Goal: Task Accomplishment & Management: Use online tool/utility

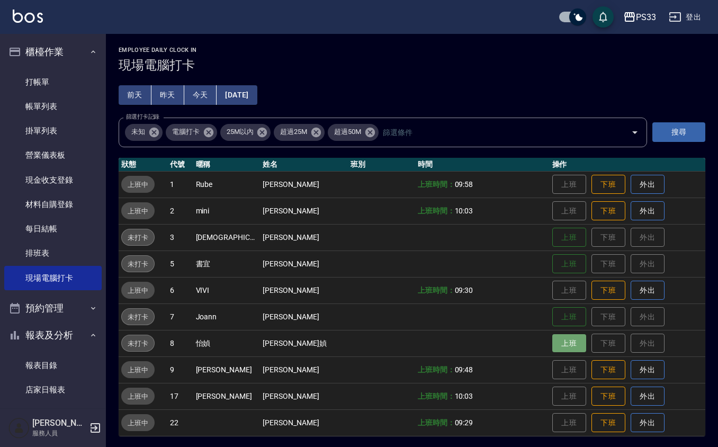
click at [553, 346] on button "上班" at bounding box center [570, 343] width 34 height 19
click at [238, 91] on button "[DATE]" at bounding box center [237, 95] width 40 height 20
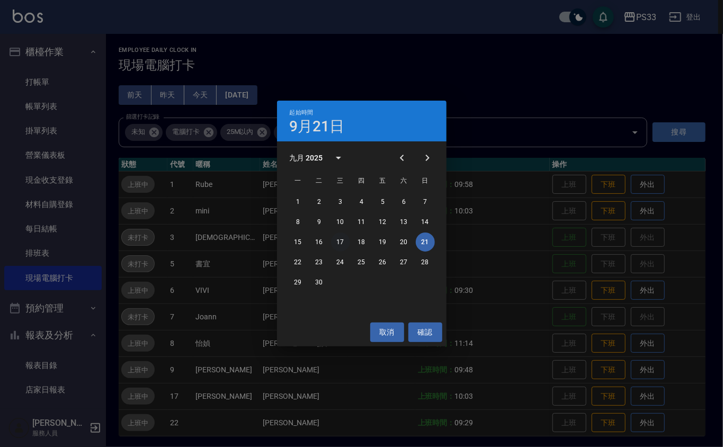
click at [342, 236] on button "17" at bounding box center [340, 242] width 19 height 19
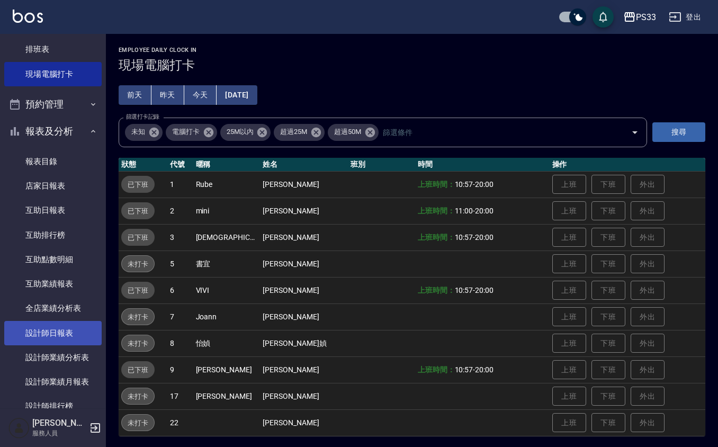
scroll to position [212, 0]
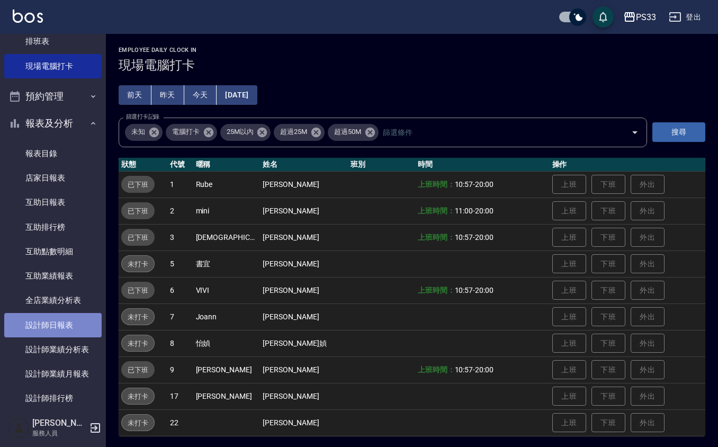
click at [67, 333] on link "設計師日報表" at bounding box center [52, 325] width 97 height 24
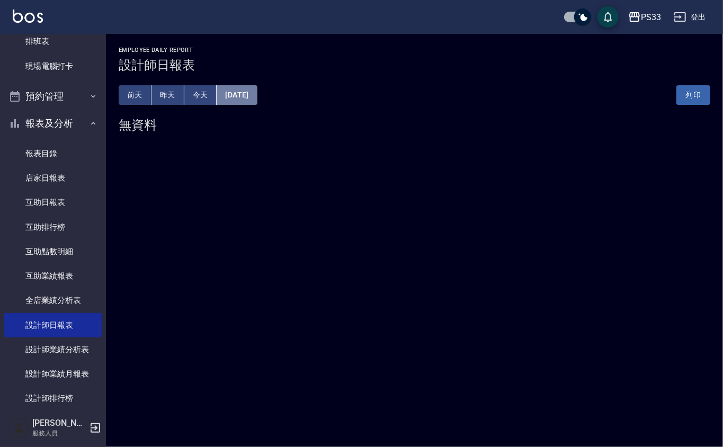
click at [229, 96] on button "[DATE]" at bounding box center [237, 95] width 40 height 20
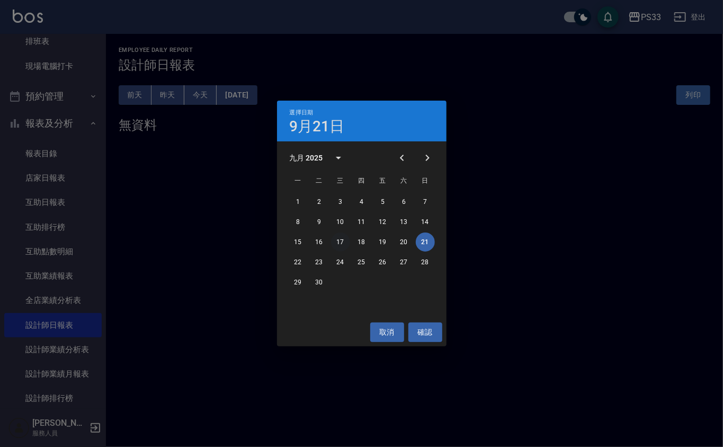
click at [343, 242] on button "17" at bounding box center [340, 242] width 19 height 19
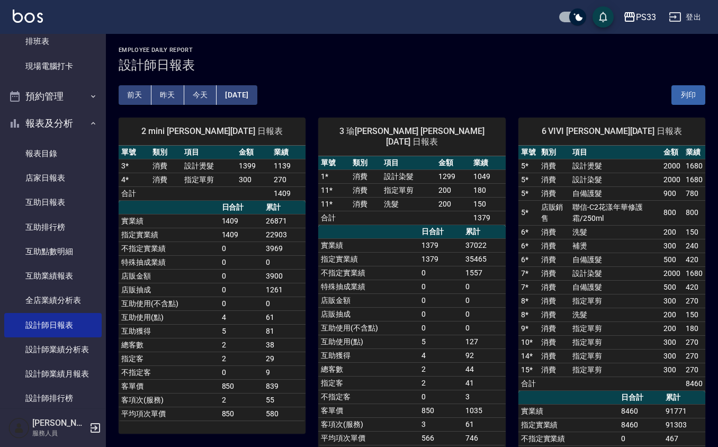
click at [244, 92] on button "[DATE]" at bounding box center [237, 95] width 40 height 20
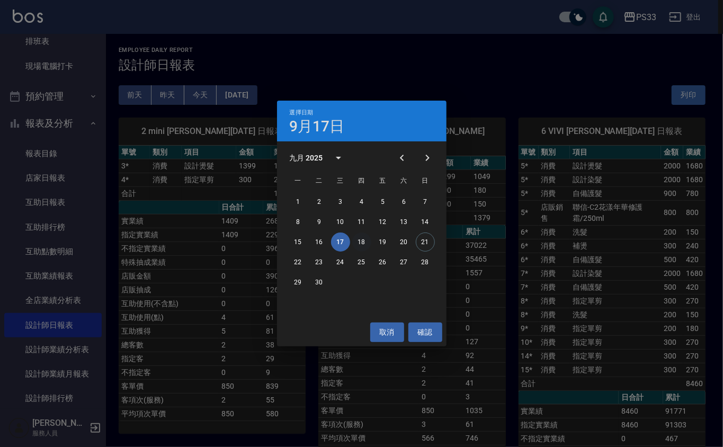
click at [359, 240] on button "18" at bounding box center [361, 242] width 19 height 19
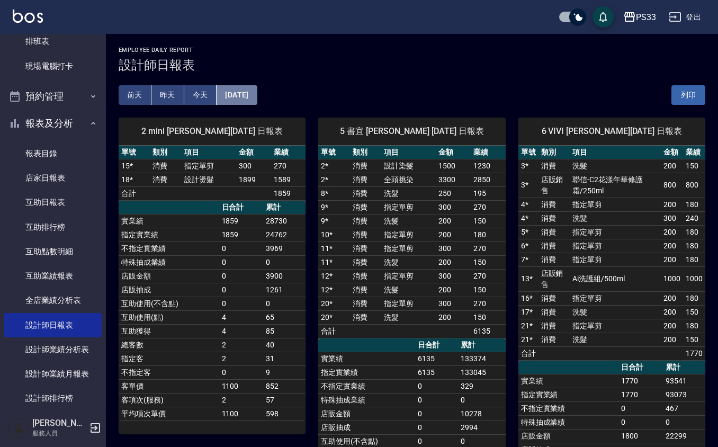
click at [241, 98] on button "[DATE]" at bounding box center [237, 95] width 40 height 20
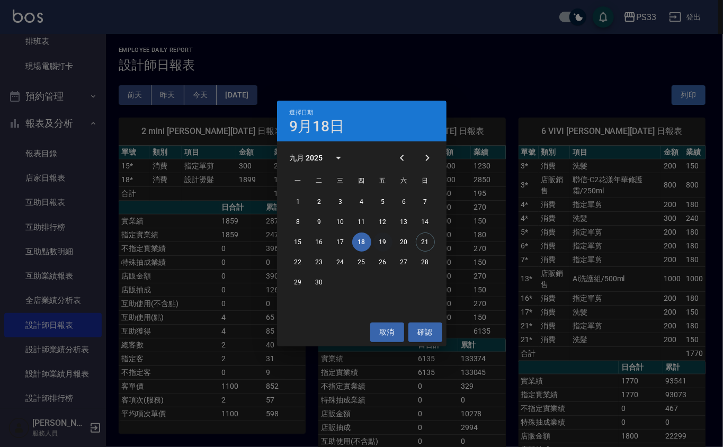
click at [384, 245] on button "19" at bounding box center [382, 242] width 19 height 19
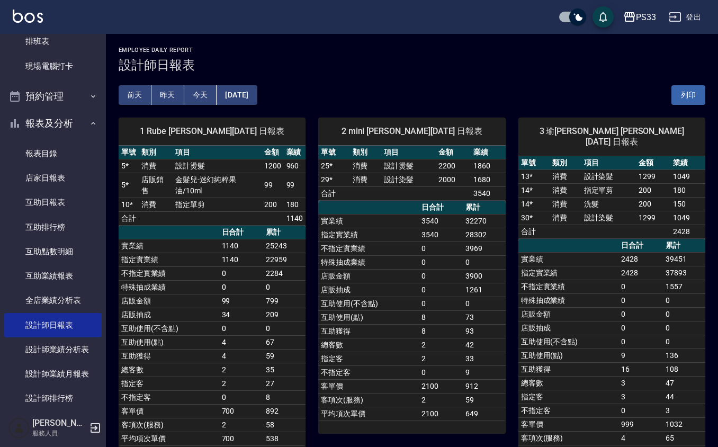
click at [257, 94] on button "[DATE]" at bounding box center [237, 95] width 40 height 20
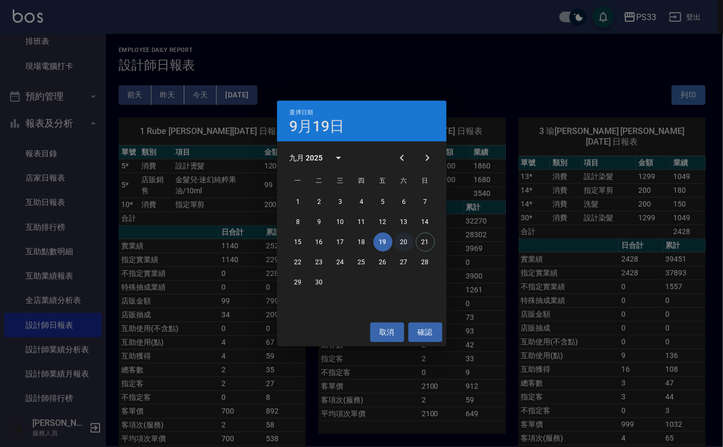
drag, startPoint x: 400, startPoint y: 237, endPoint x: 402, endPoint y: 244, distance: 6.4
click at [400, 238] on button "20" at bounding box center [404, 242] width 19 height 19
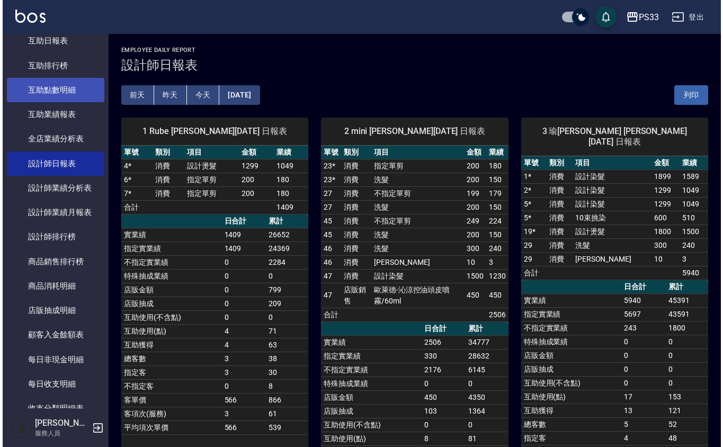
scroll to position [424, 0]
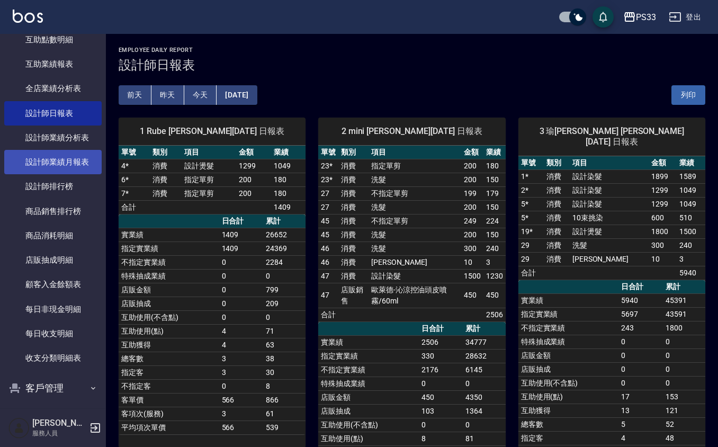
click at [60, 159] on link "設計師業績月報表" at bounding box center [52, 162] width 97 height 24
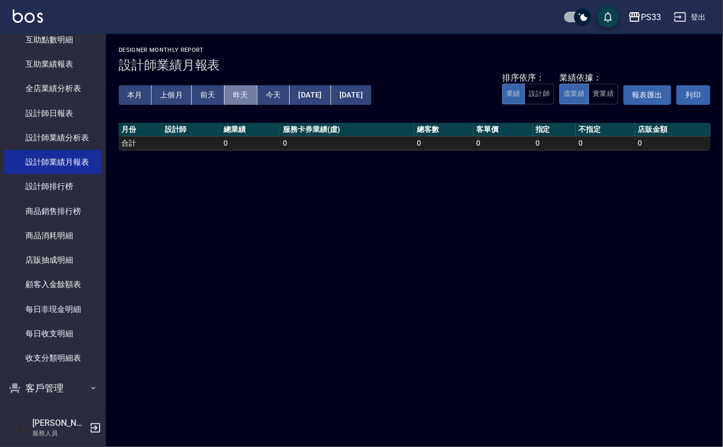
click at [232, 87] on button "昨天" at bounding box center [241, 95] width 33 height 20
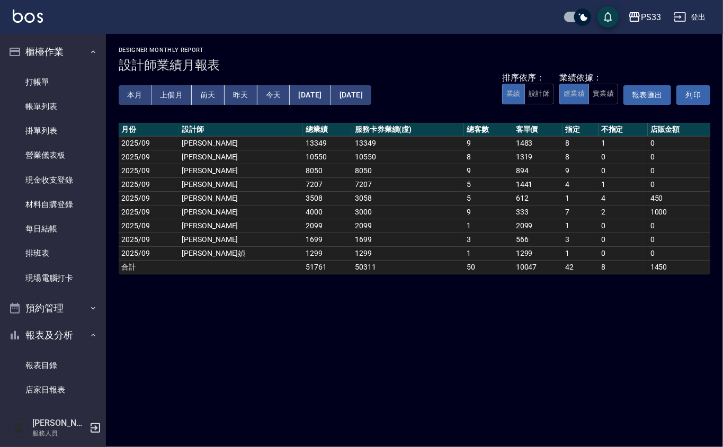
click at [138, 97] on button "本月" at bounding box center [135, 95] width 33 height 20
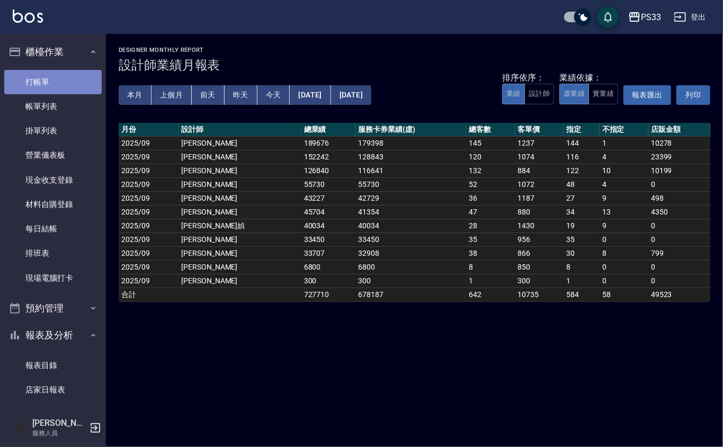
click at [70, 82] on link "打帳單" at bounding box center [52, 82] width 97 height 24
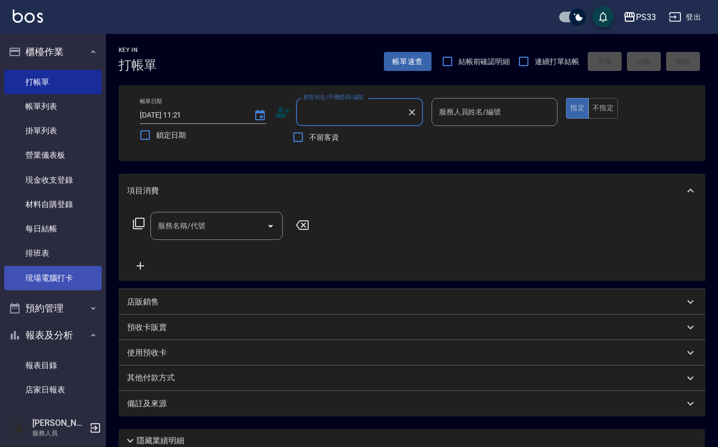
click at [53, 271] on link "現場電腦打卡" at bounding box center [52, 278] width 97 height 24
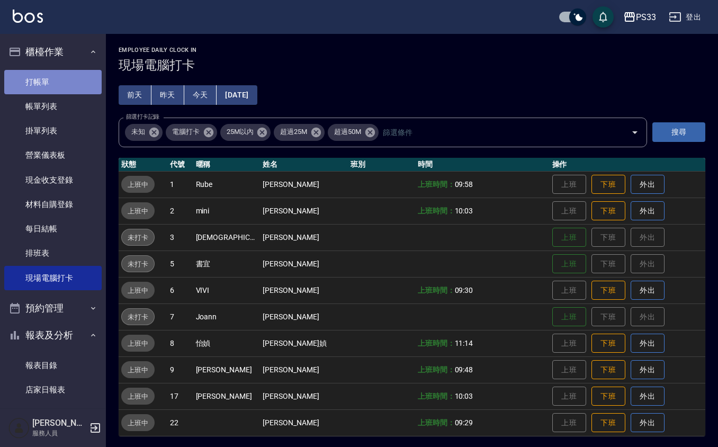
click at [66, 79] on link "打帳單" at bounding box center [52, 82] width 97 height 24
